Goal: Task Accomplishment & Management: Complete application form

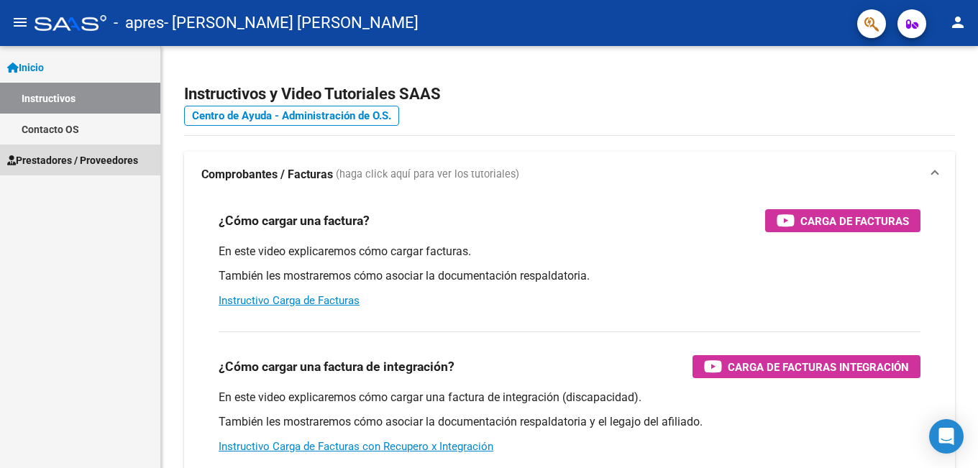
click at [84, 165] on span "Prestadores / Proveedores" at bounding box center [72, 160] width 131 height 16
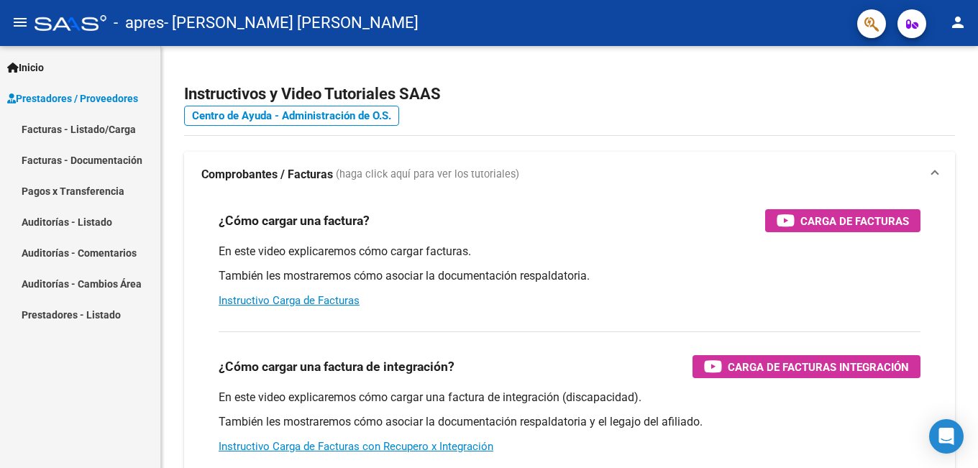
click at [63, 133] on link "Facturas - Listado/Carga" at bounding box center [80, 129] width 160 height 31
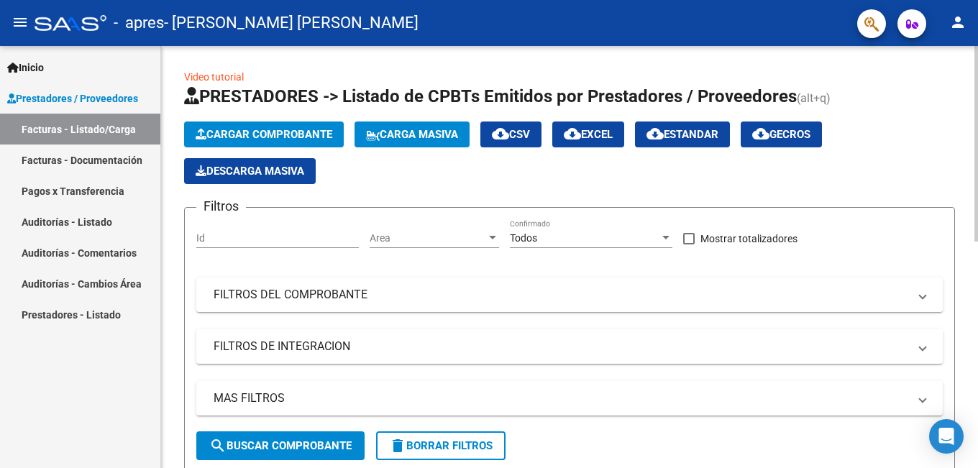
click at [245, 137] on span "Cargar Comprobante" at bounding box center [264, 134] width 137 height 13
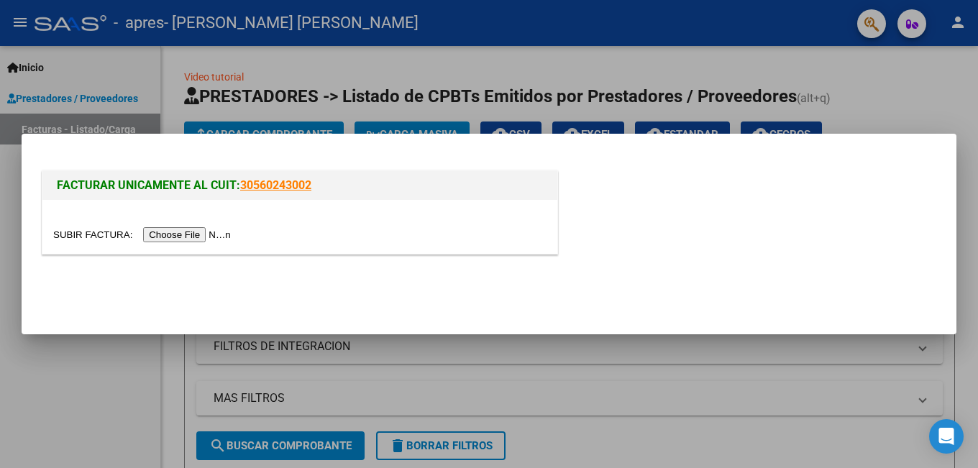
click at [195, 238] on input "file" at bounding box center [144, 234] width 182 height 15
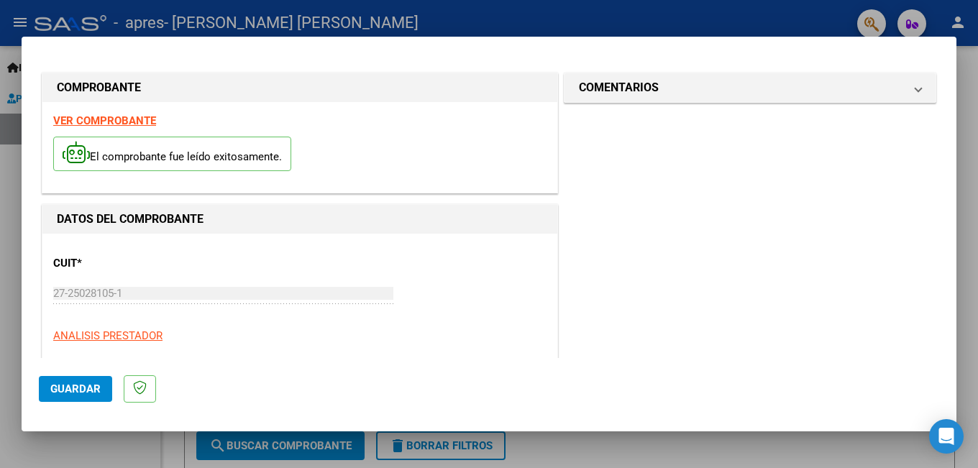
scroll to position [304, 0]
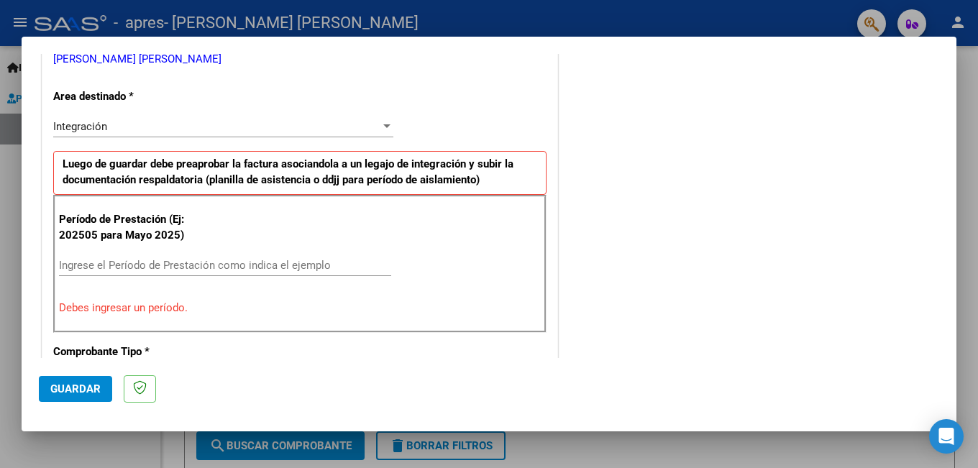
click at [147, 265] on input "Ingrese el Período de Prestación como indica el ejemplo" at bounding box center [225, 265] width 332 height 13
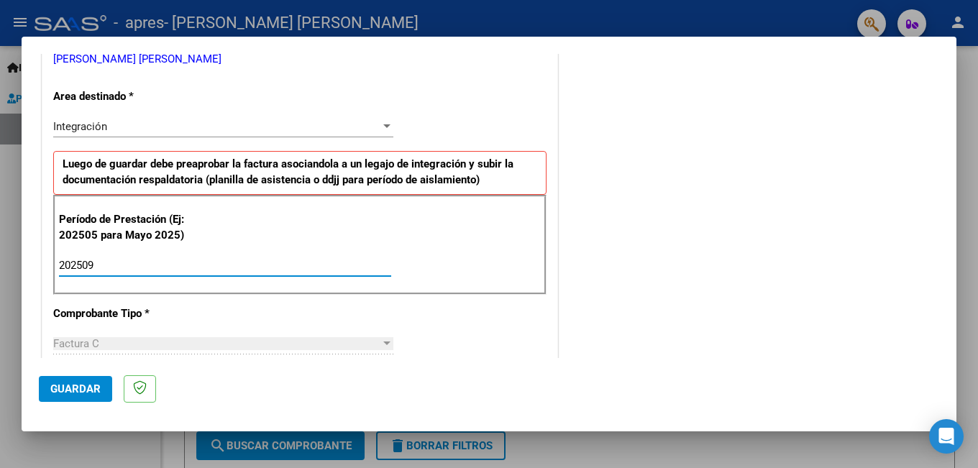
type input "202509"
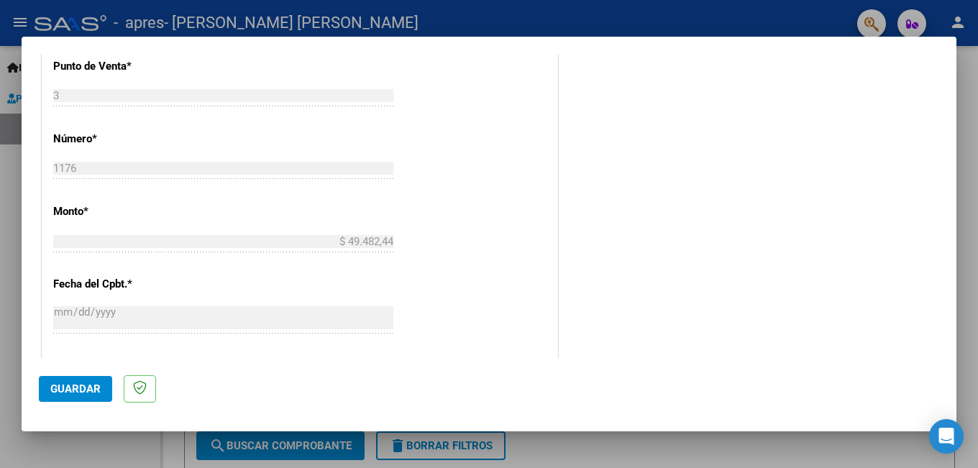
scroll to position [912, 0]
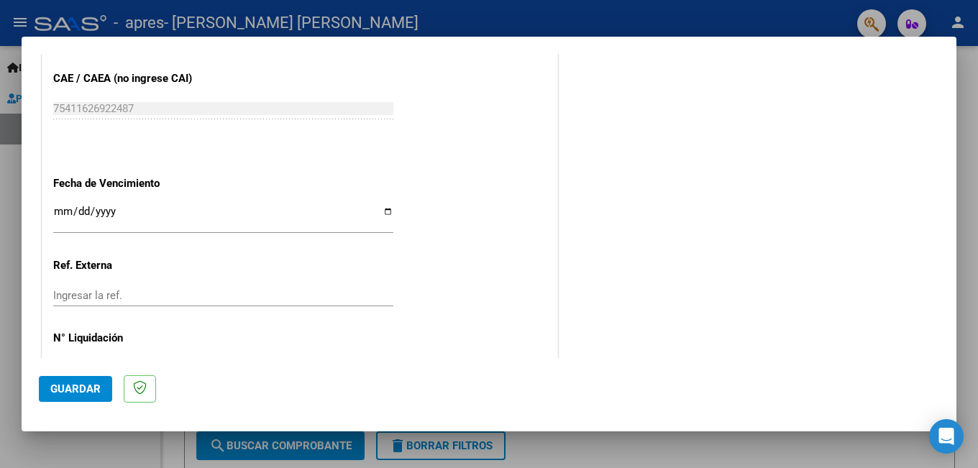
click at [139, 228] on input "Ingresar la fecha" at bounding box center [223, 217] width 340 height 23
click at [136, 216] on input "Ingresar la fecha" at bounding box center [223, 217] width 340 height 23
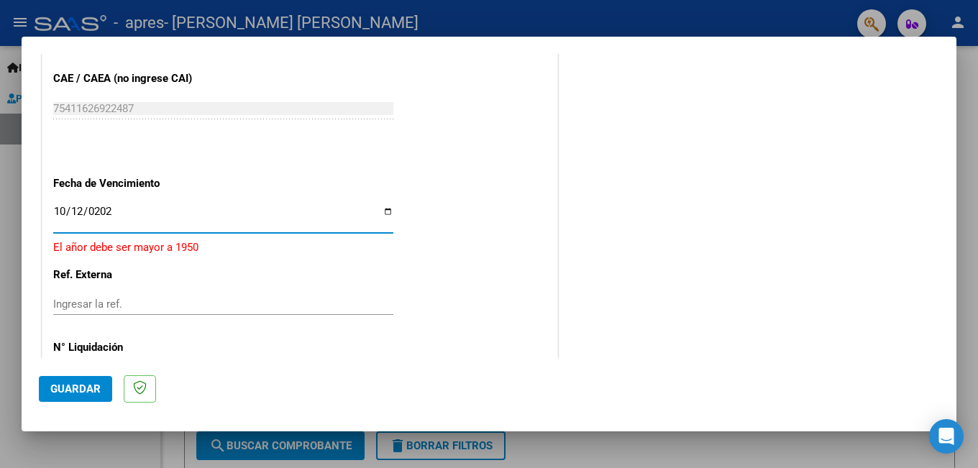
type input "[DATE]"
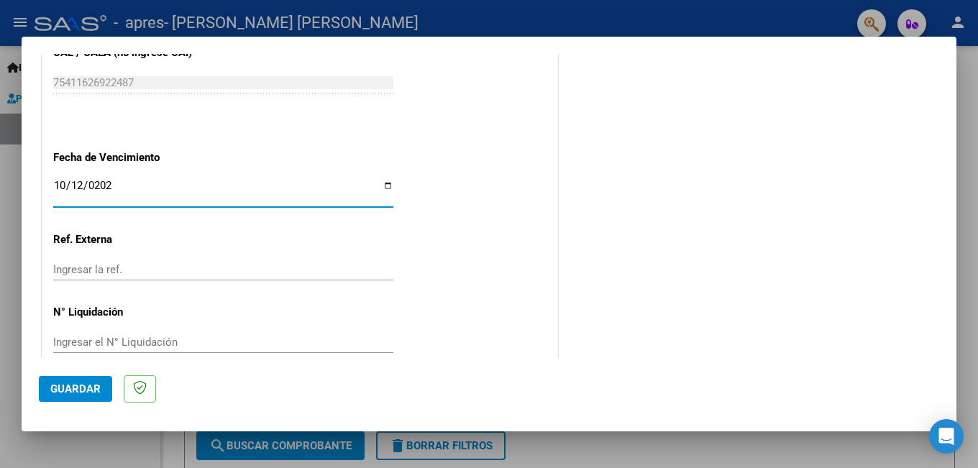
scroll to position [961, 0]
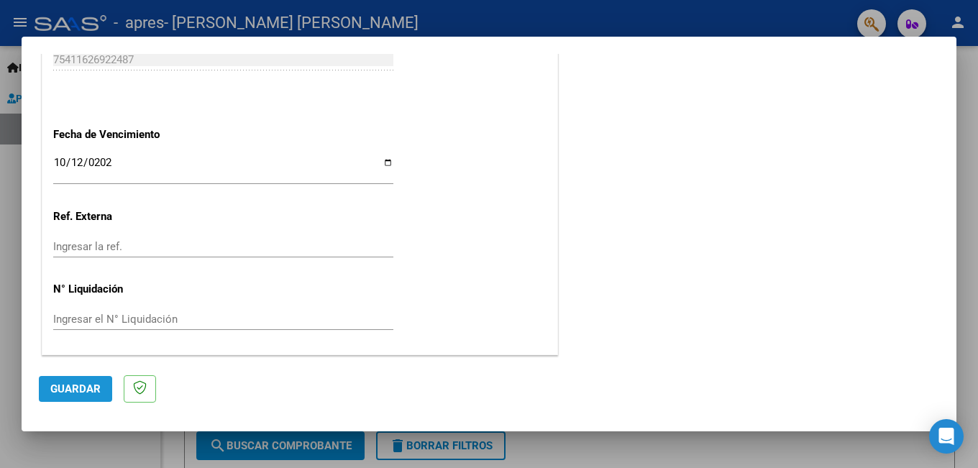
click at [68, 391] on span "Guardar" at bounding box center [75, 388] width 50 height 13
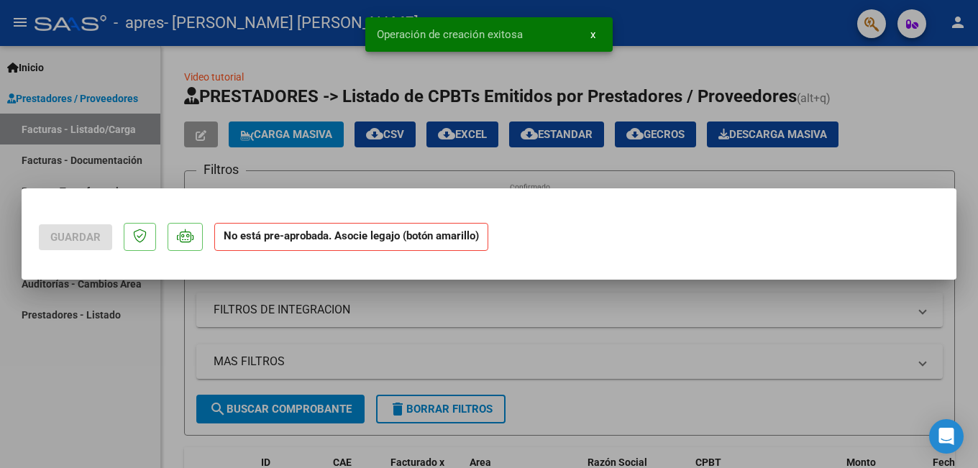
scroll to position [0, 0]
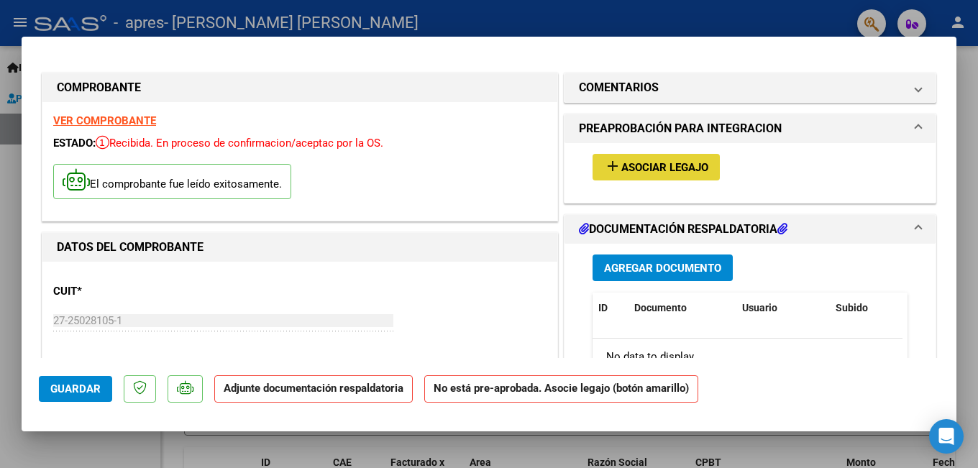
click at [666, 163] on span "Asociar Legajo" at bounding box center [664, 167] width 87 height 13
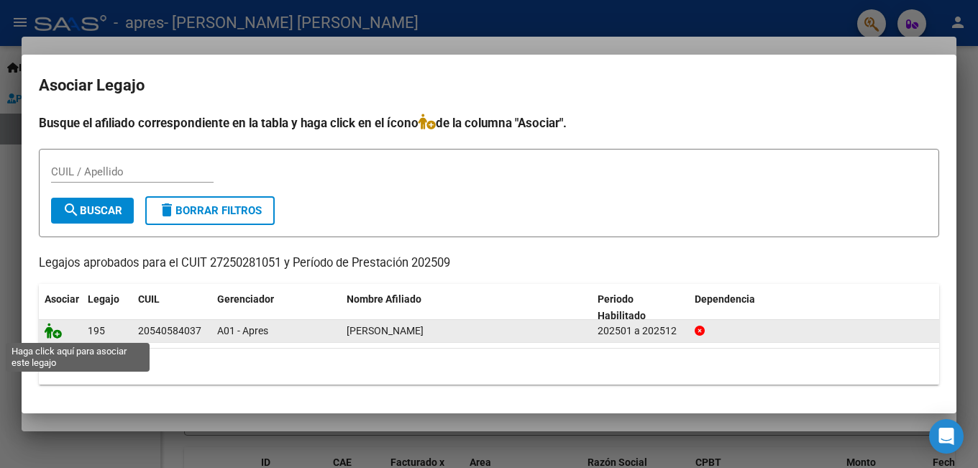
click at [52, 334] on icon at bounding box center [53, 331] width 17 height 16
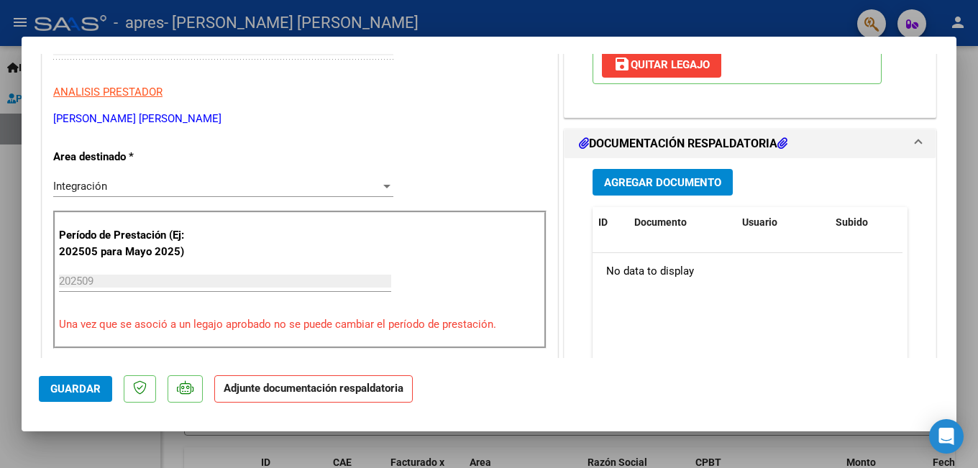
scroll to position [321, 0]
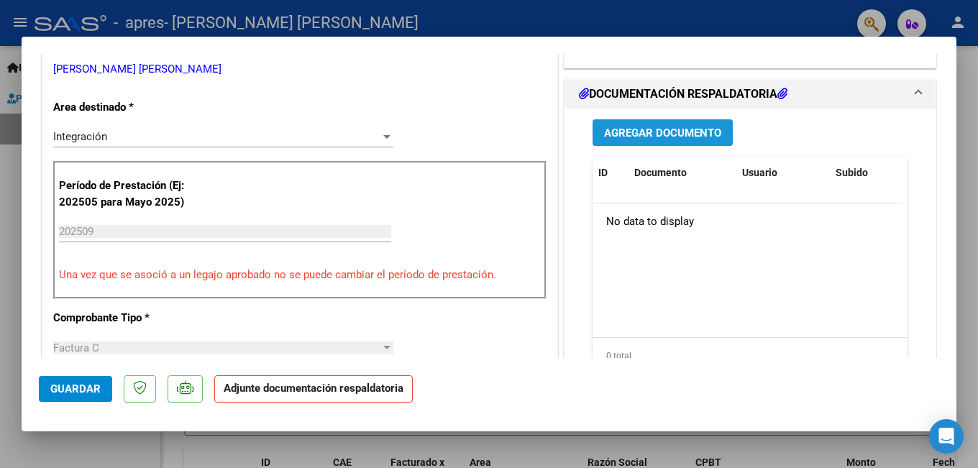
click at [656, 134] on span "Agregar Documento" at bounding box center [662, 133] width 117 height 13
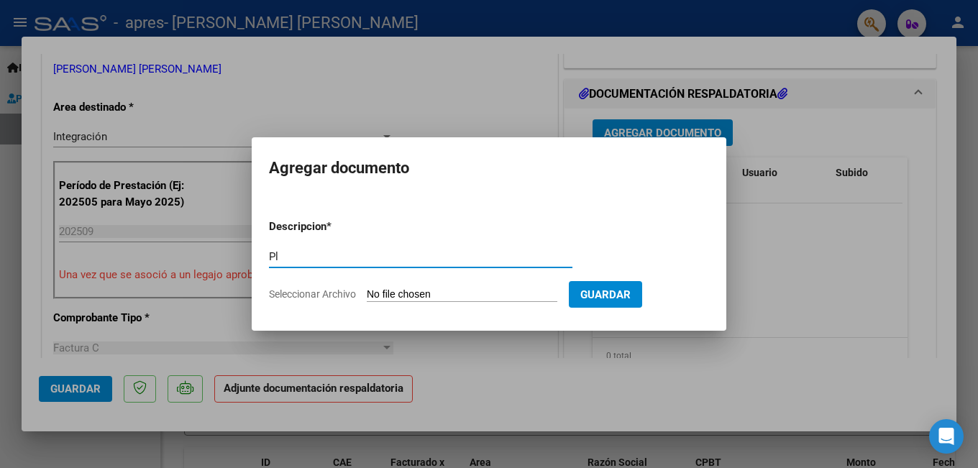
type input "P"
type input "a"
type input "Asistencia setiembre 25 [PERSON_NAME]"
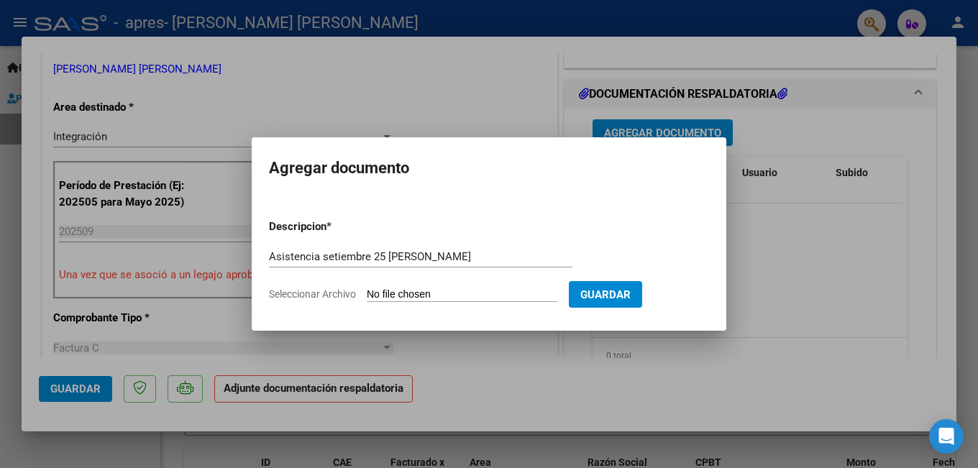
click at [328, 298] on span "Seleccionar Archivo" at bounding box center [312, 294] width 87 height 12
click at [367, 298] on input "Seleccionar Archivo" at bounding box center [462, 295] width 191 height 14
click at [310, 298] on span "Seleccionar Archivo" at bounding box center [312, 294] width 87 height 12
click at [367, 298] on input "Seleccionar Archivo" at bounding box center [462, 295] width 191 height 14
type input "C:\fakepath\Asistencia [PERSON_NAME] setiembre 25.pdf"
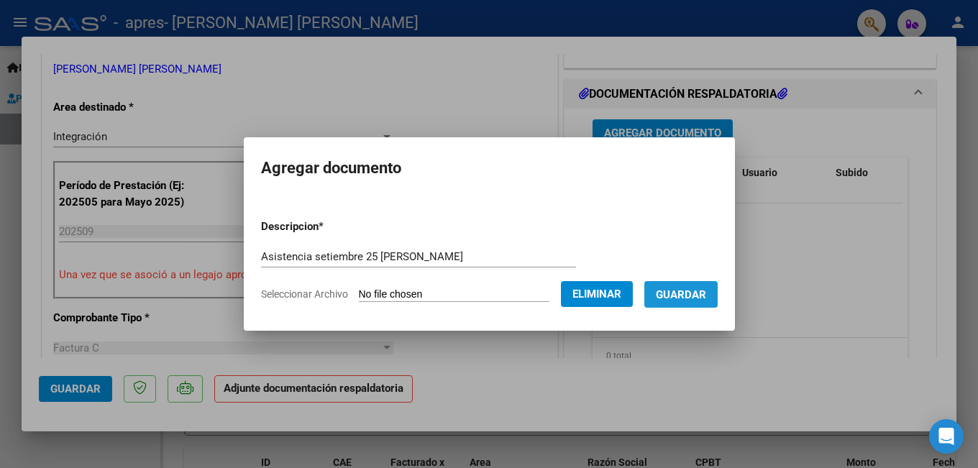
click at [694, 298] on span "Guardar" at bounding box center [681, 294] width 50 height 13
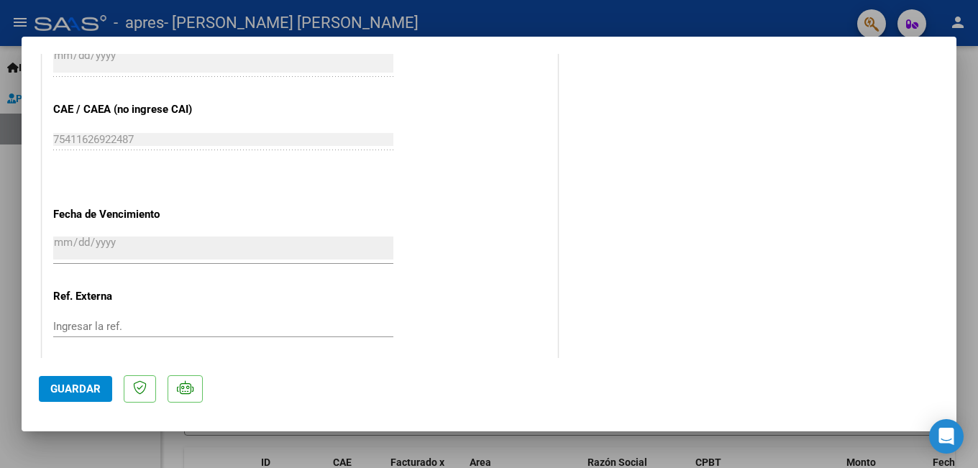
scroll to position [983, 0]
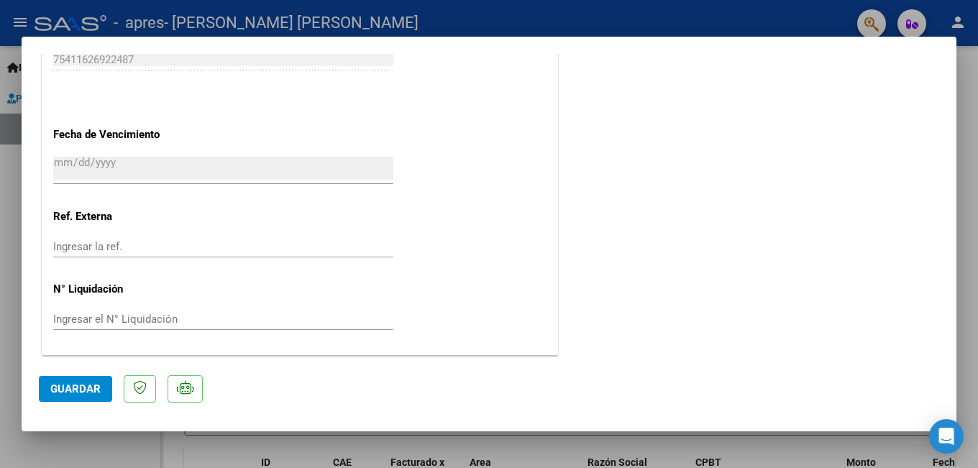
click at [68, 390] on span "Guardar" at bounding box center [75, 388] width 50 height 13
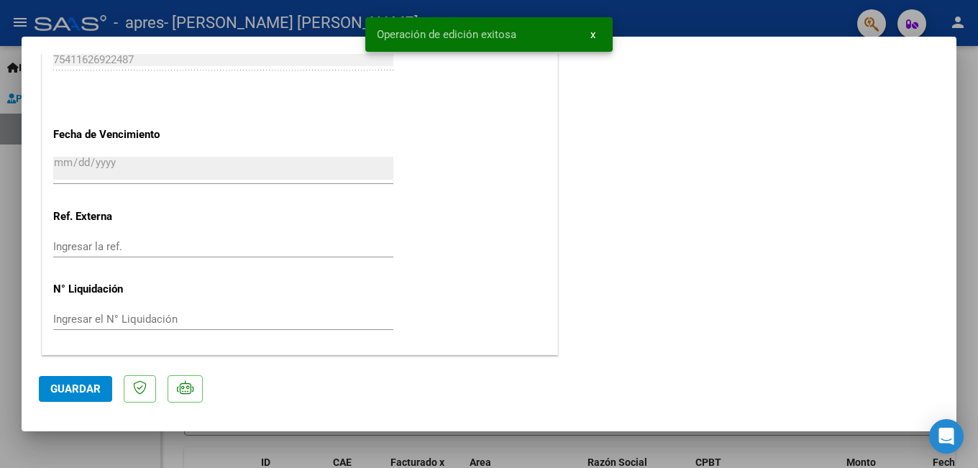
scroll to position [0, 0]
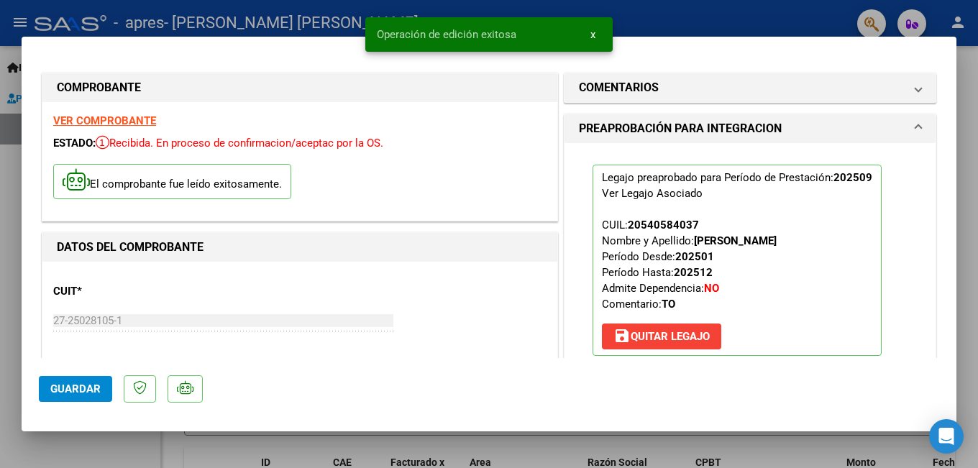
click at [710, 19] on div at bounding box center [489, 234] width 978 height 468
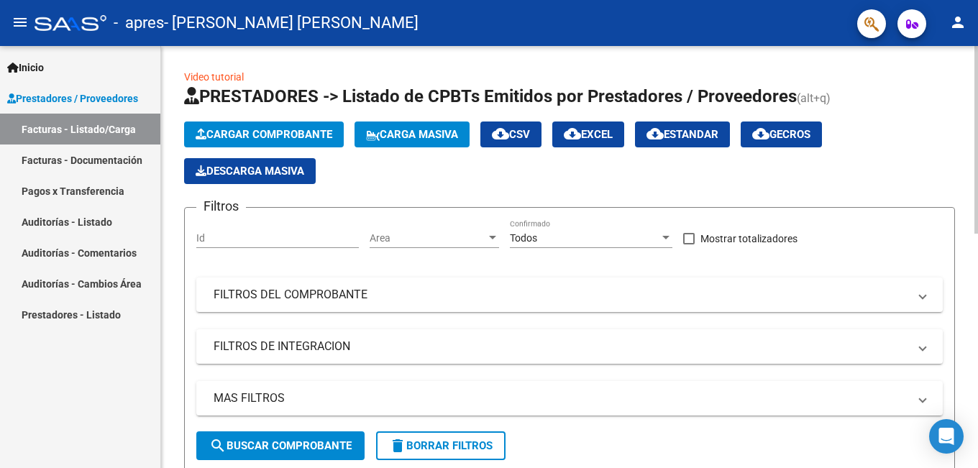
scroll to position [383, 0]
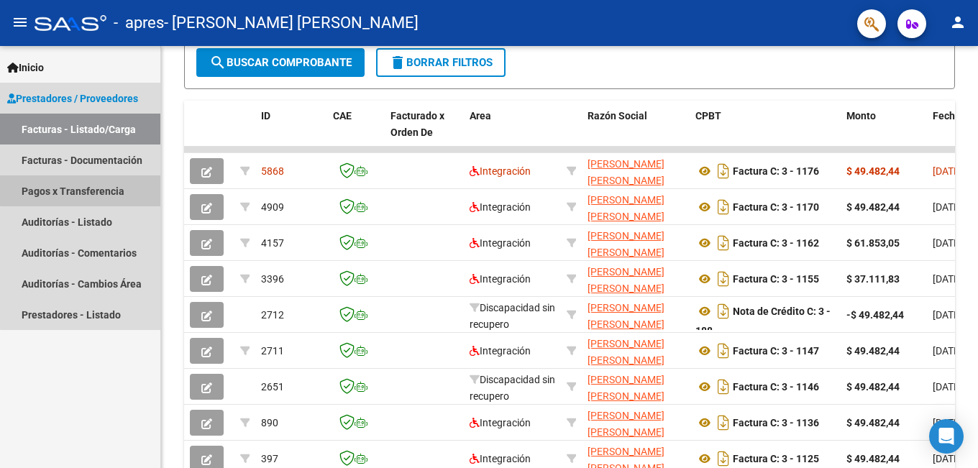
click at [109, 183] on link "Pagos x Transferencia" at bounding box center [80, 190] width 160 height 31
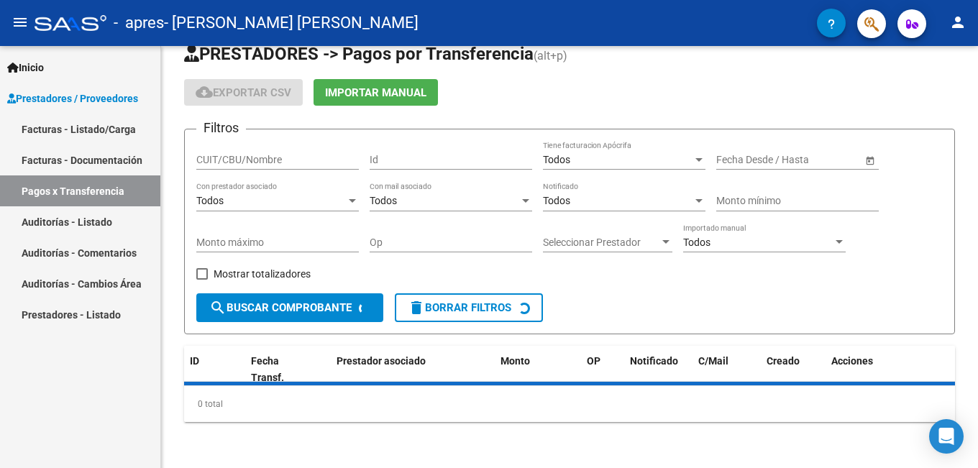
scroll to position [59, 0]
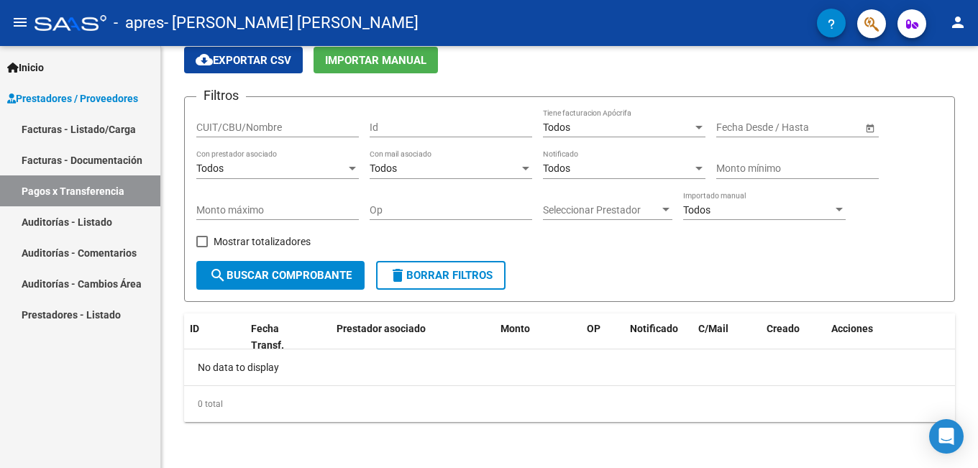
click at [112, 158] on link "Facturas - Documentación" at bounding box center [80, 160] width 160 height 31
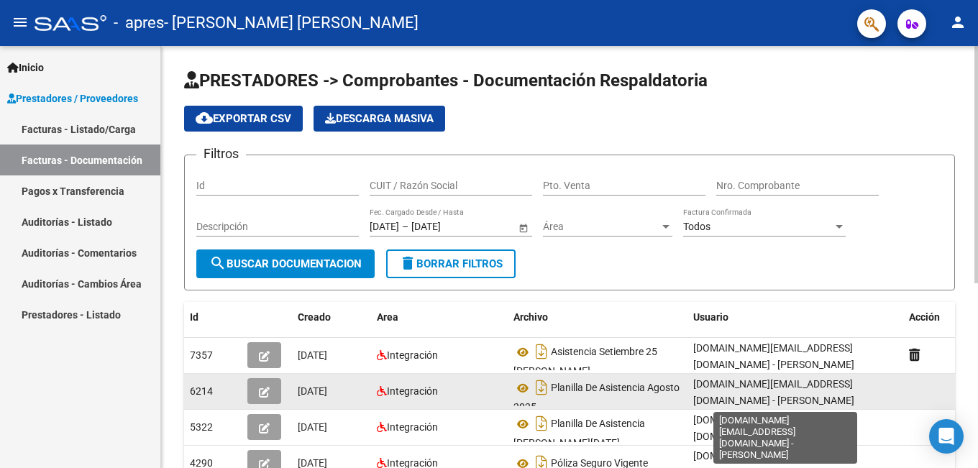
click at [778, 390] on span "[DOMAIN_NAME][EMAIL_ADDRESS][DOMAIN_NAME] - [PERSON_NAME]" at bounding box center [773, 392] width 161 height 28
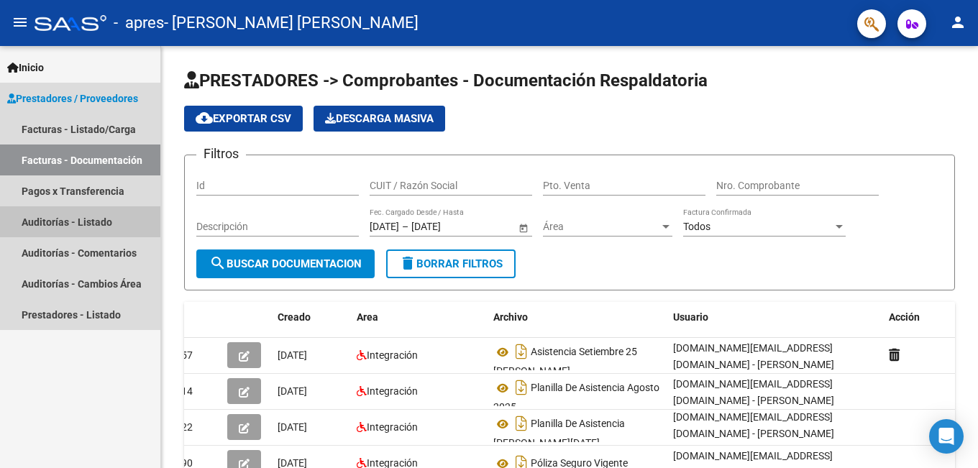
click at [106, 217] on link "Auditorías - Listado" at bounding box center [80, 221] width 160 height 31
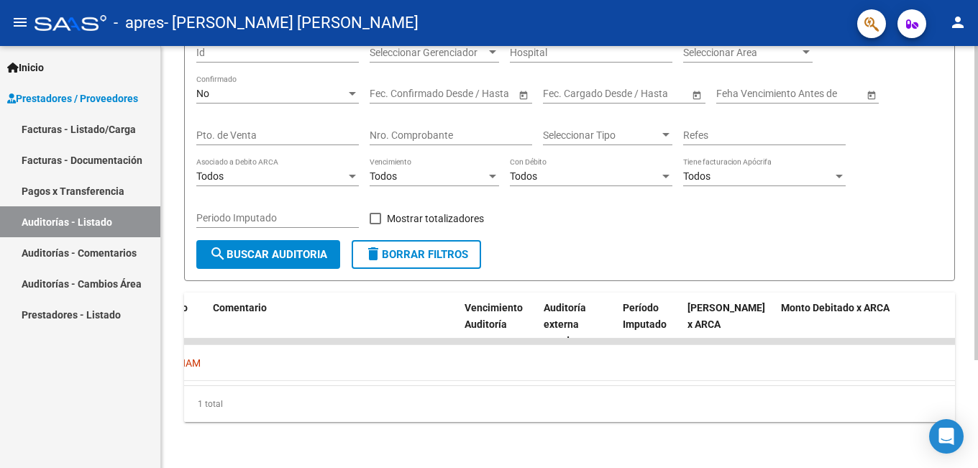
scroll to position [0, 1242]
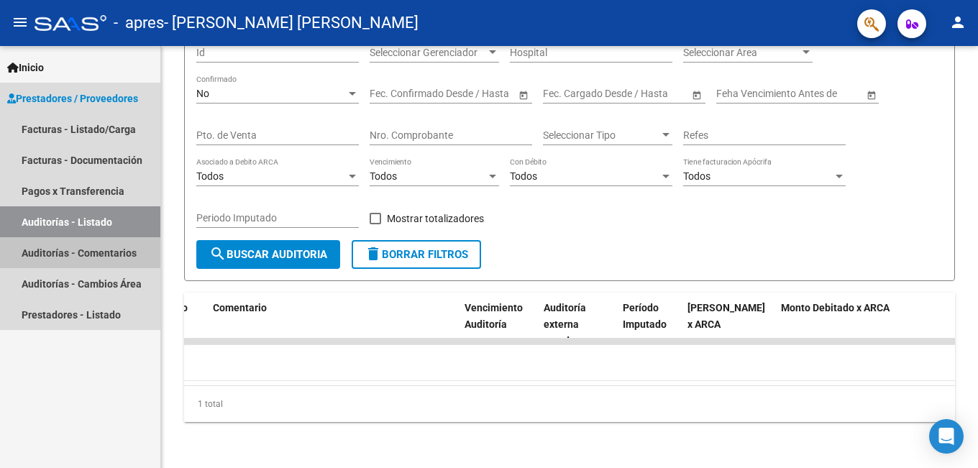
click at [96, 253] on link "Auditorías - Comentarios" at bounding box center [80, 252] width 160 height 31
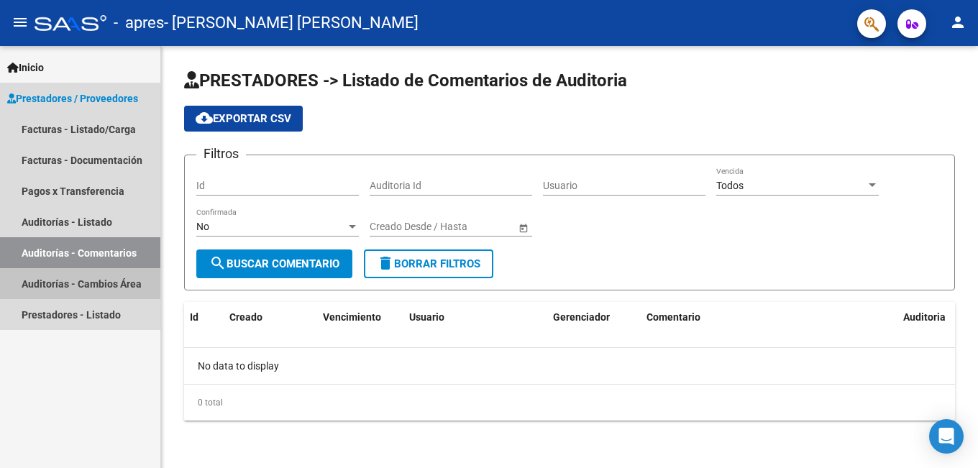
click at [104, 286] on link "Auditorías - Cambios Área" at bounding box center [80, 283] width 160 height 31
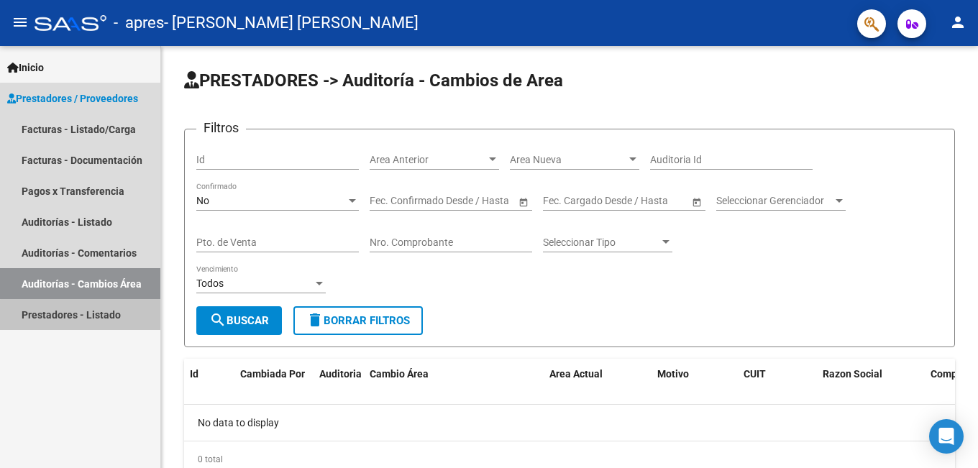
click at [105, 316] on link "Prestadores - Listado" at bounding box center [80, 314] width 160 height 31
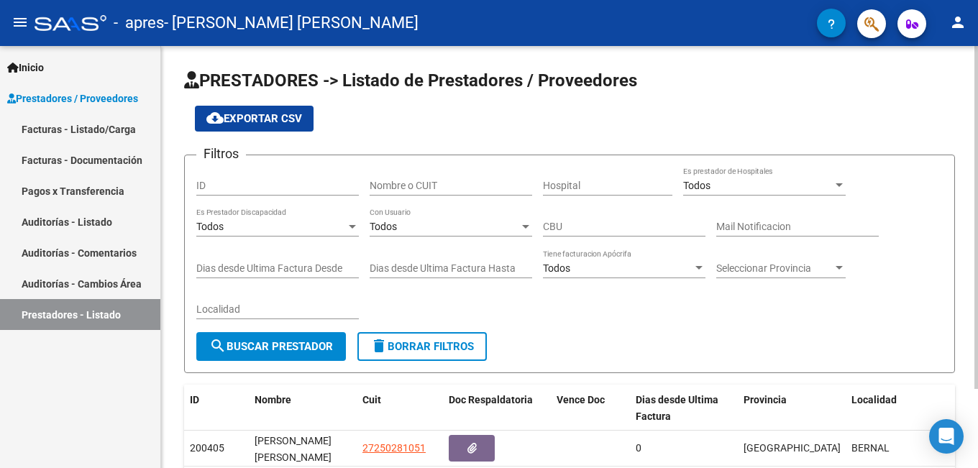
scroll to position [97, 0]
